Goal: Transaction & Acquisition: Book appointment/travel/reservation

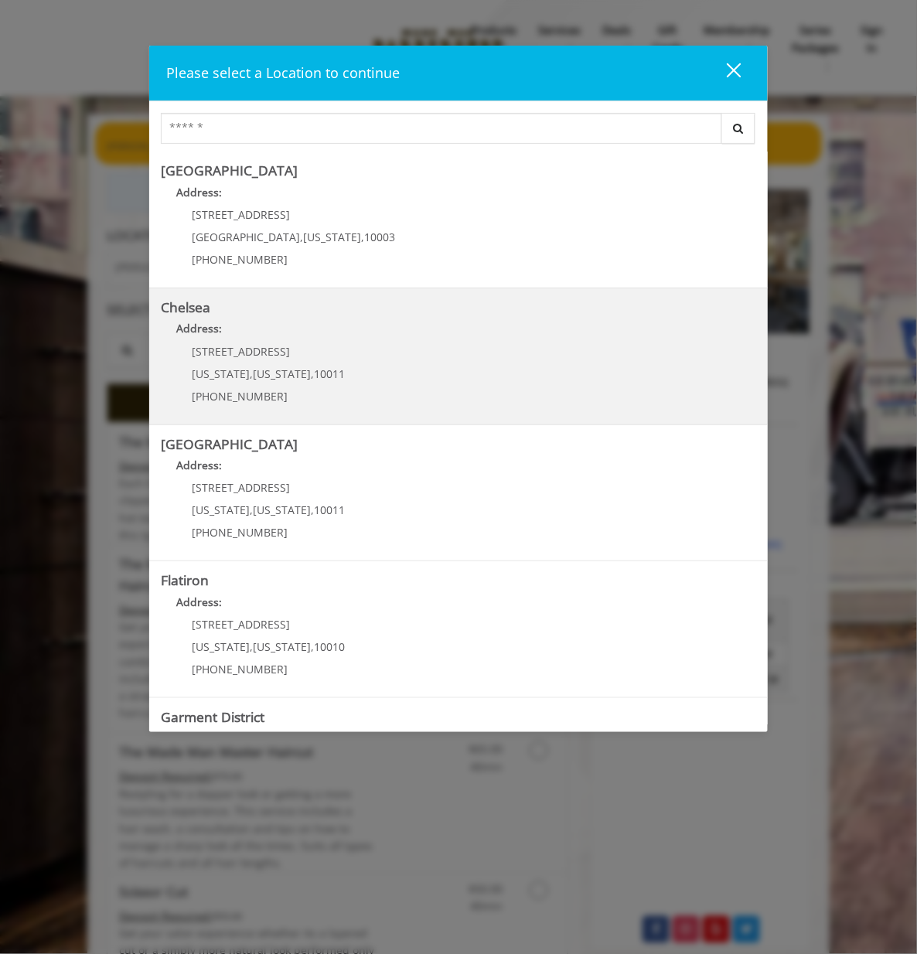
drag, startPoint x: 308, startPoint y: 344, endPoint x: 288, endPoint y: 346, distance: 20.2
click at [288, 346] on link "Chelsea Address: 169/170 W 23rd St New York , New York , 10011 (917) 639-3902" at bounding box center [458, 356] width 595 height 113
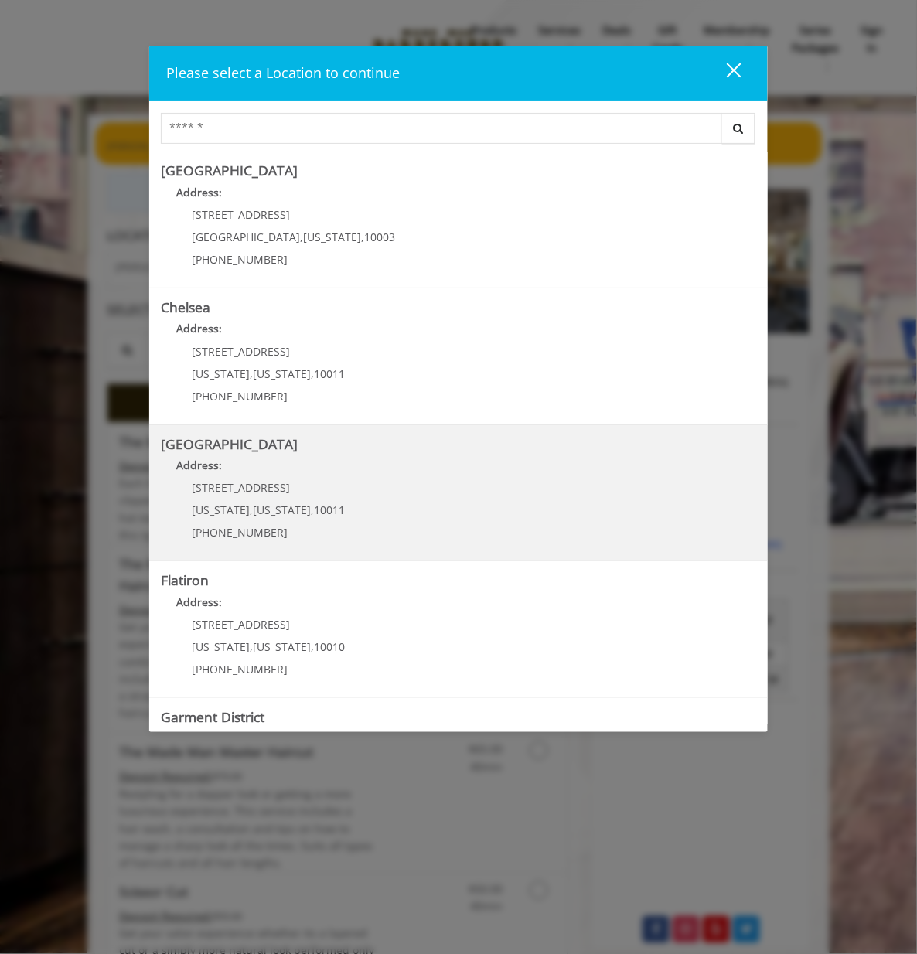
click at [325, 480] on Street "Address:" at bounding box center [458, 469] width 595 height 25
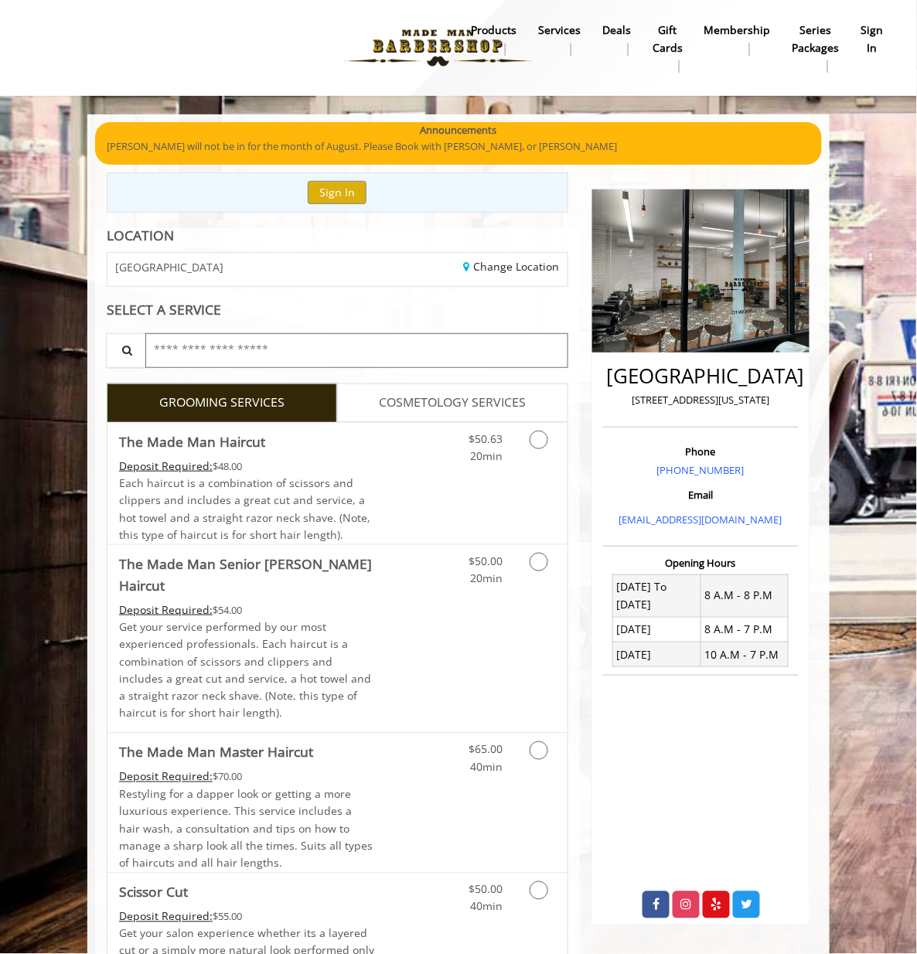
click at [187, 339] on input "text" at bounding box center [356, 350] width 423 height 35
click at [258, 490] on span "Each haircut is a combination of scissors and clippers and includes a great cut…" at bounding box center [244, 508] width 251 height 66
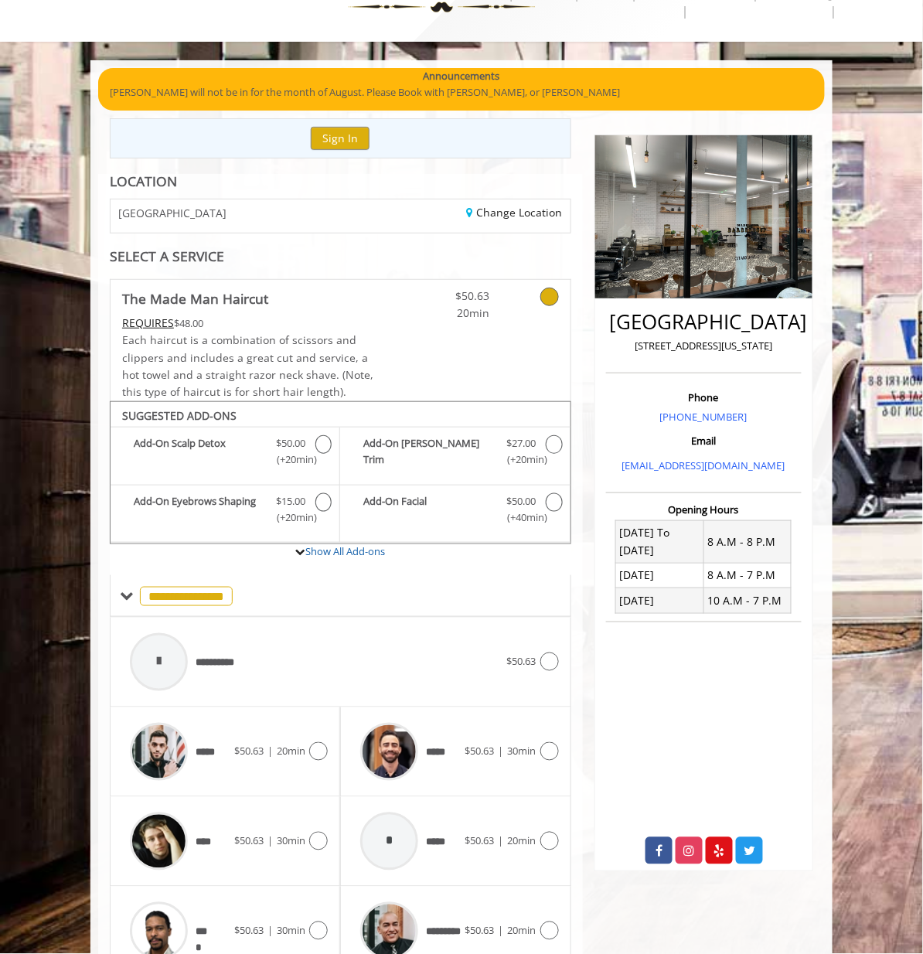
scroll to position [106, 0]
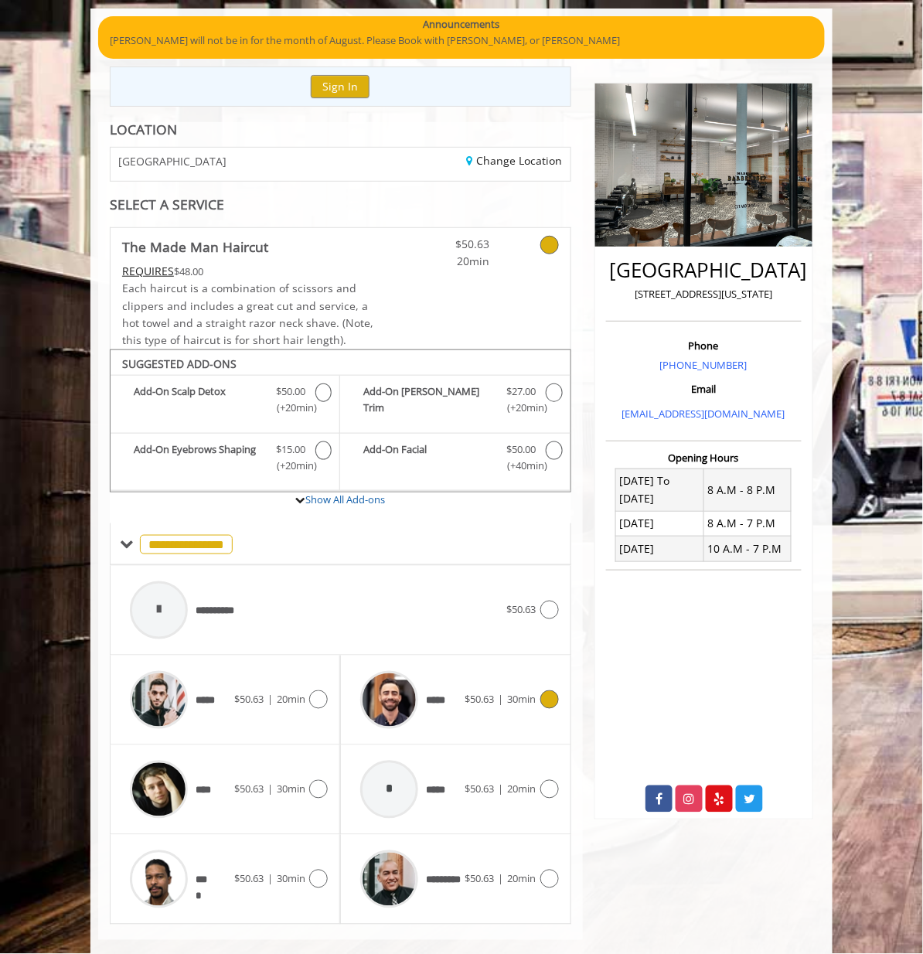
click at [530, 663] on div "***** $50.63 | 30min" at bounding box center [456, 699] width 206 height 73
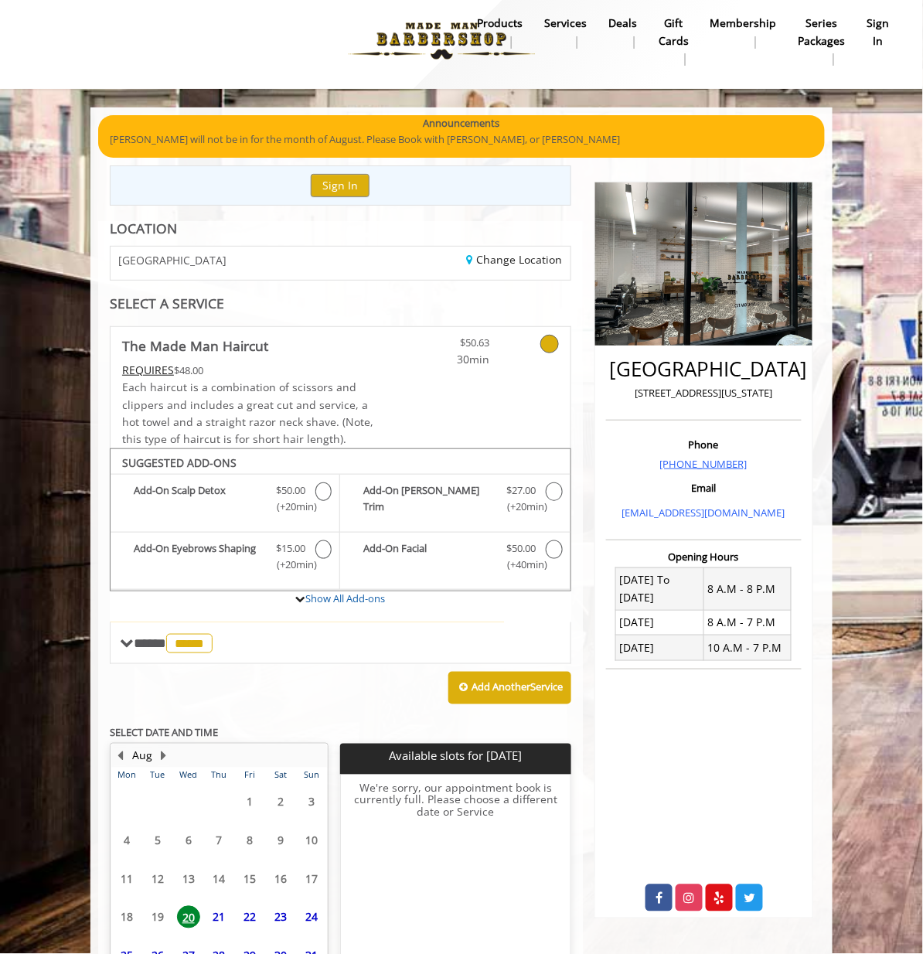
scroll to position [79, 0]
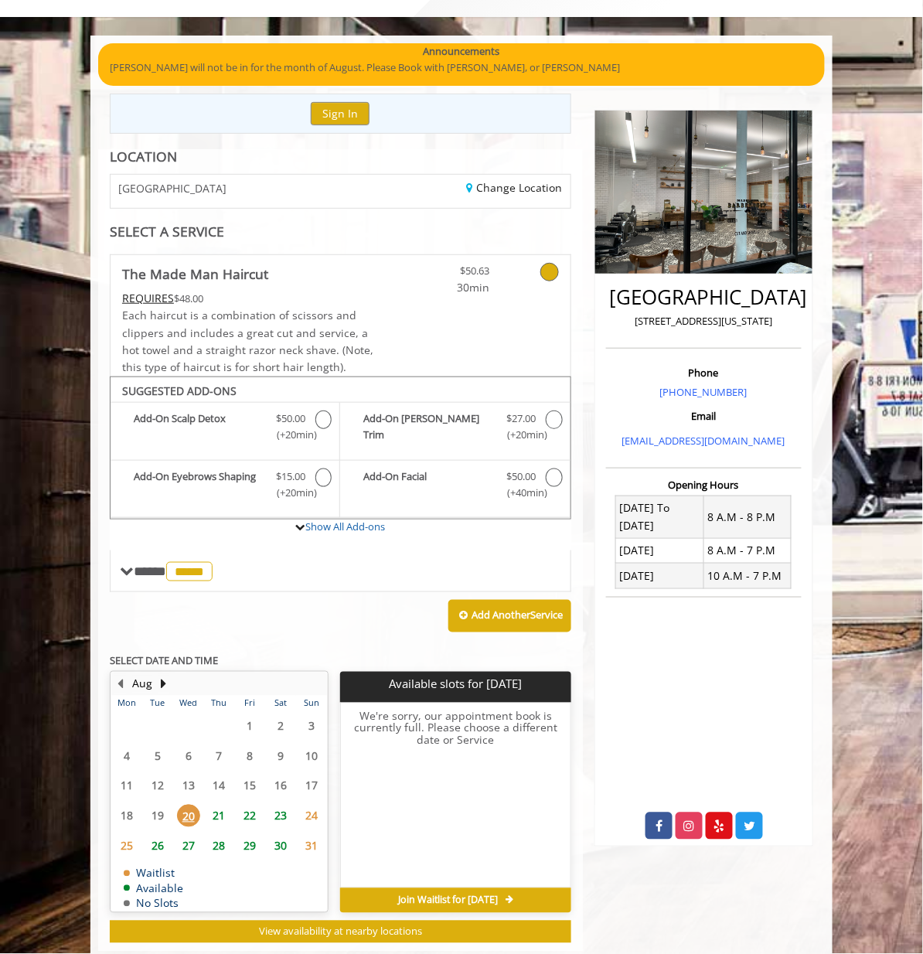
click at [208, 805] on span "21" at bounding box center [219, 816] width 23 height 22
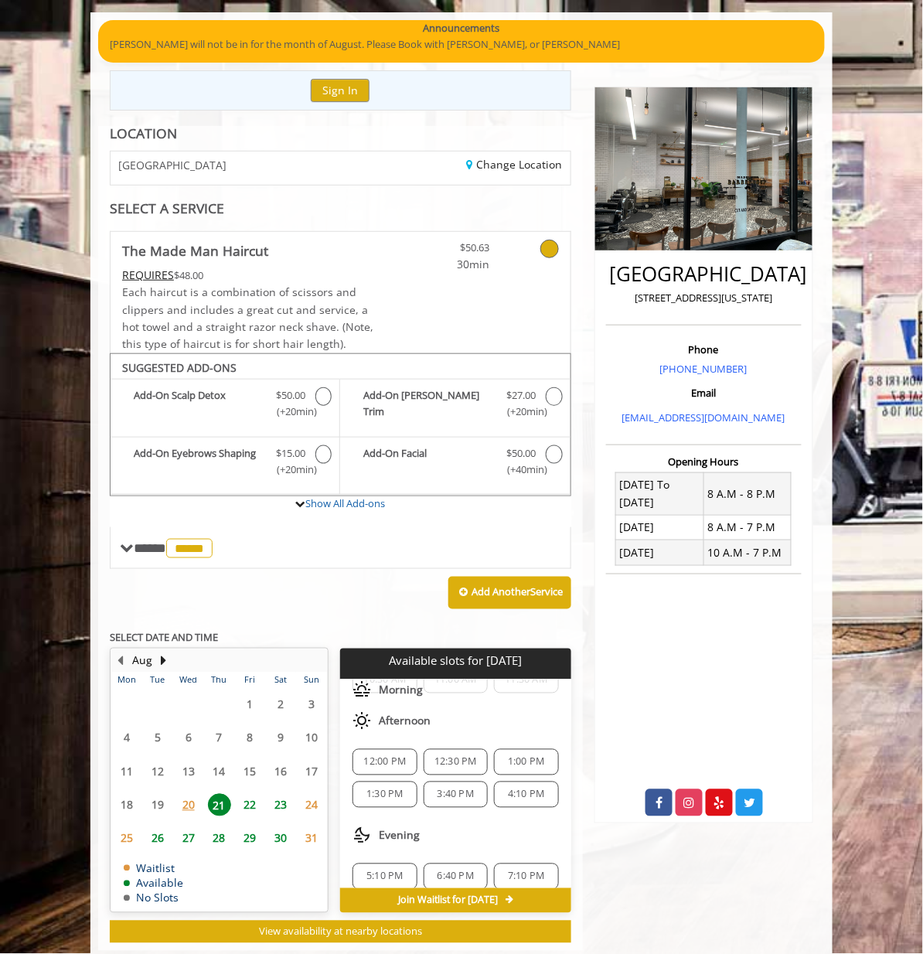
scroll to position [104, 0]
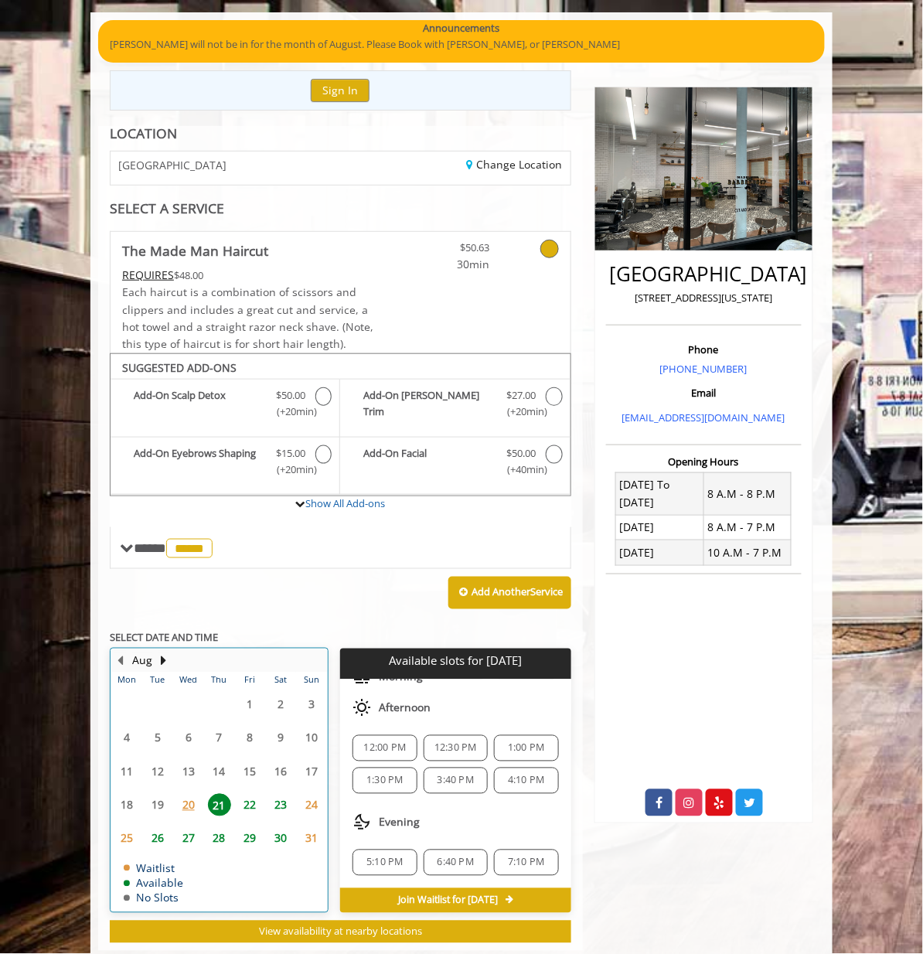
click at [176, 827] on div "27" at bounding box center [188, 838] width 25 height 22
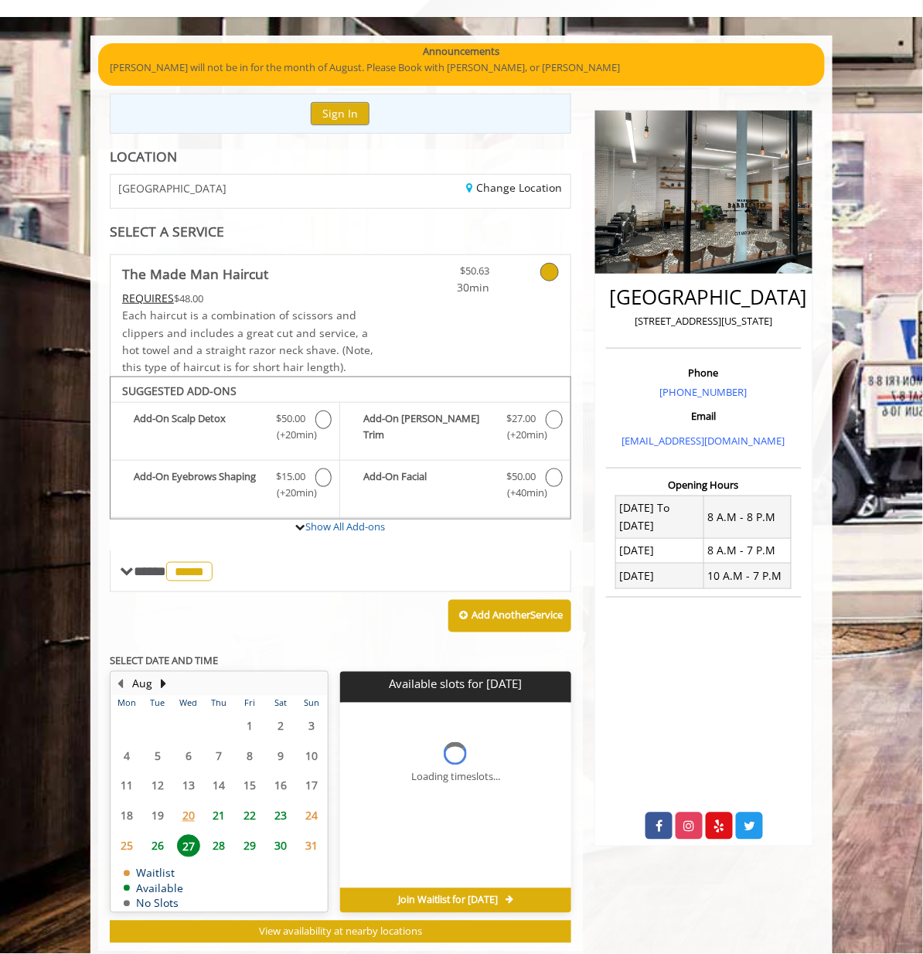
scroll to position [0, 0]
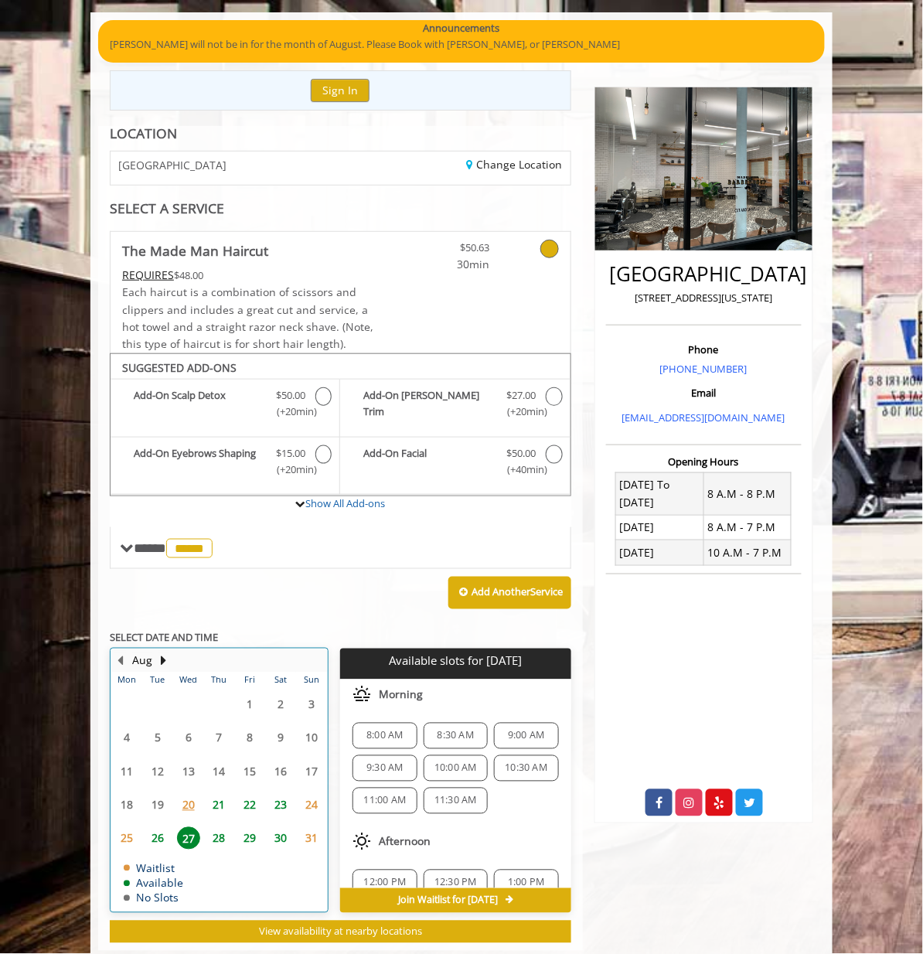
click at [174, 824] on table "Mon Tue Wed Thu Fri Sat Sun 28 29 30 31 1 2 3 4 5 6 7 8 9 10 11 12 13 14 15 16 …" at bounding box center [219, 792] width 216 height 239
click at [208, 827] on span "28" at bounding box center [219, 838] width 23 height 22
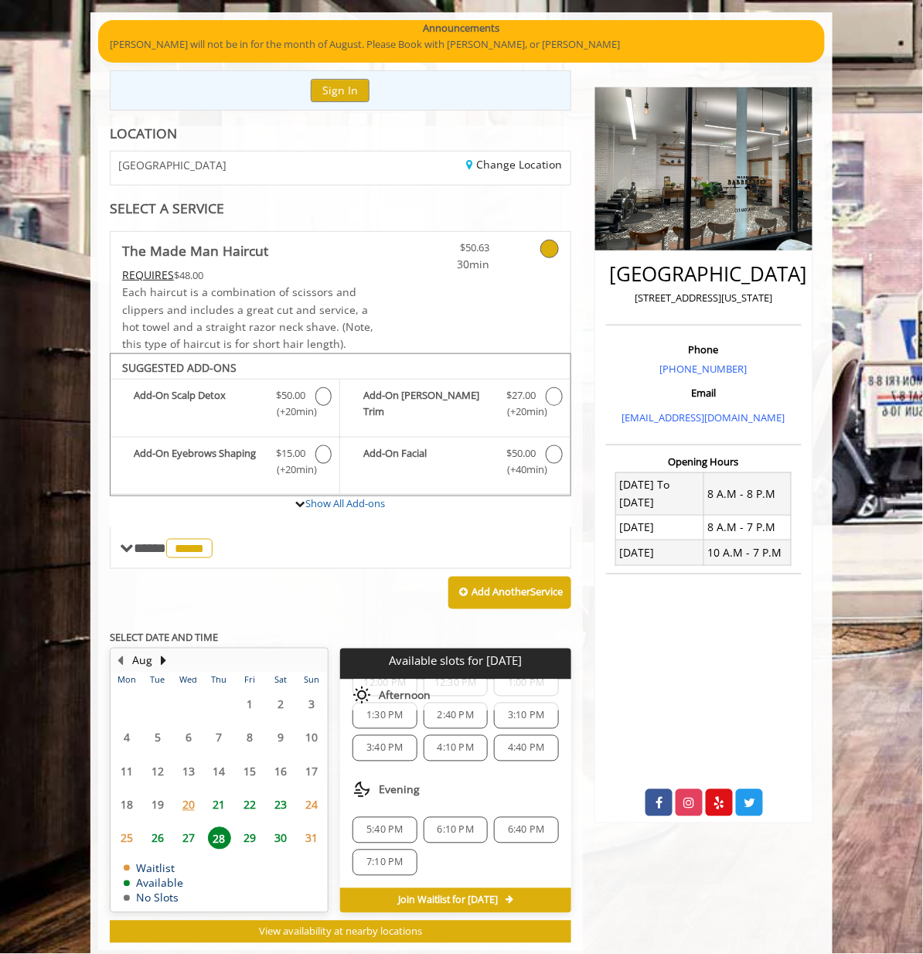
click at [177, 827] on span "27" at bounding box center [188, 838] width 23 height 22
